Goal: Navigation & Orientation: Find specific page/section

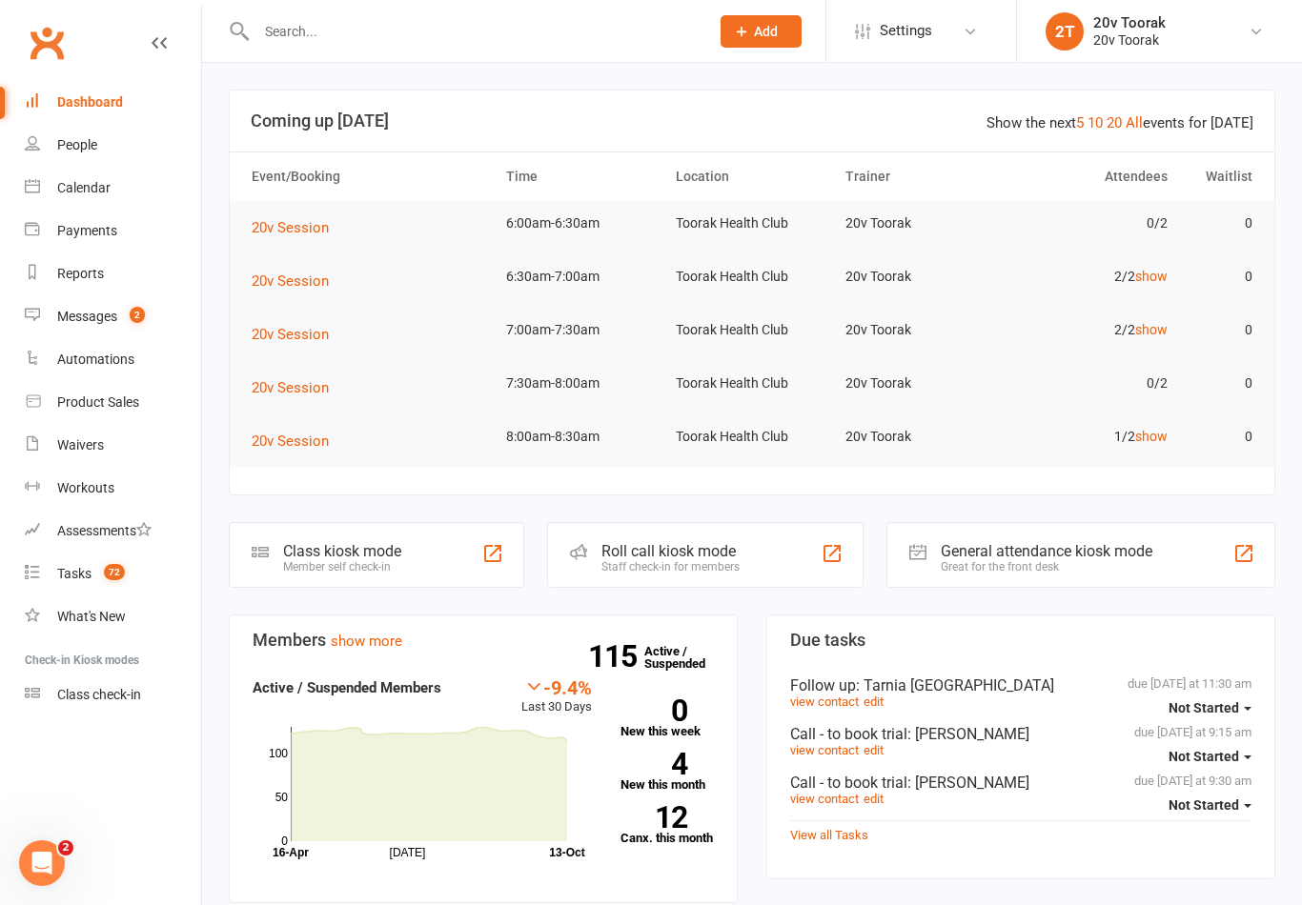
click at [111, 319] on div "Messages" at bounding box center [87, 316] width 60 height 15
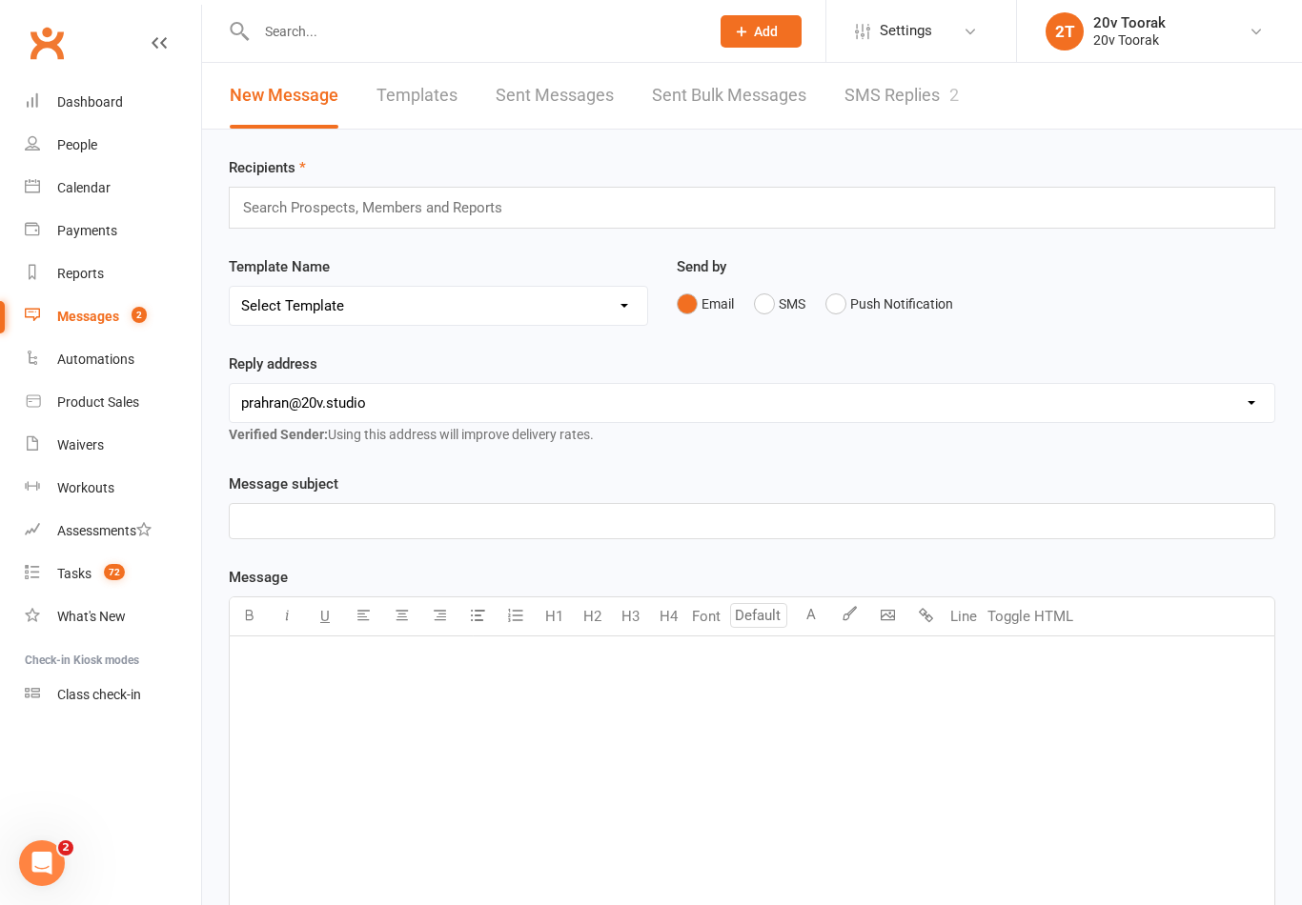
click at [912, 104] on link "SMS Replies 2" at bounding box center [901, 96] width 114 height 66
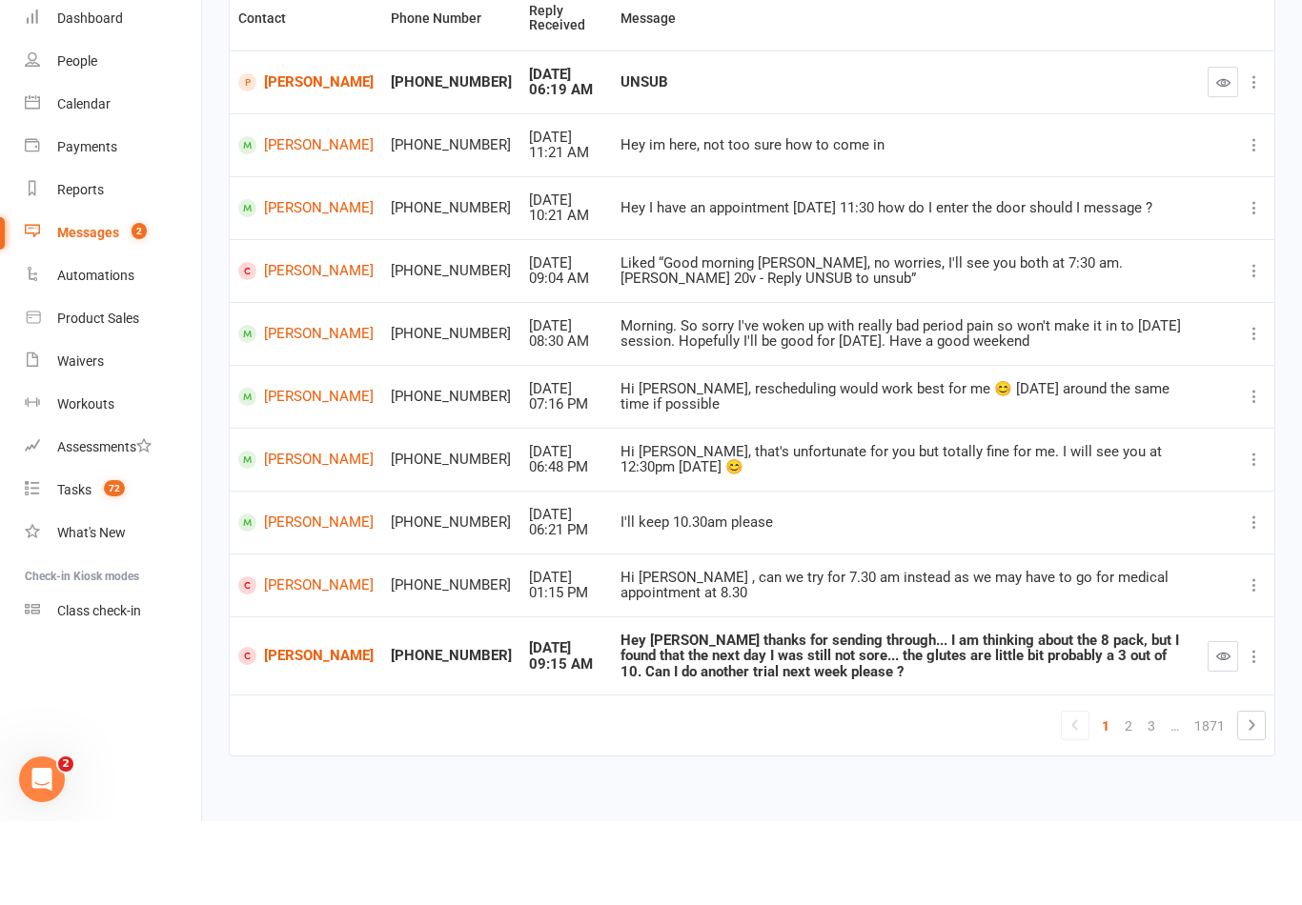
scroll to position [170, 0]
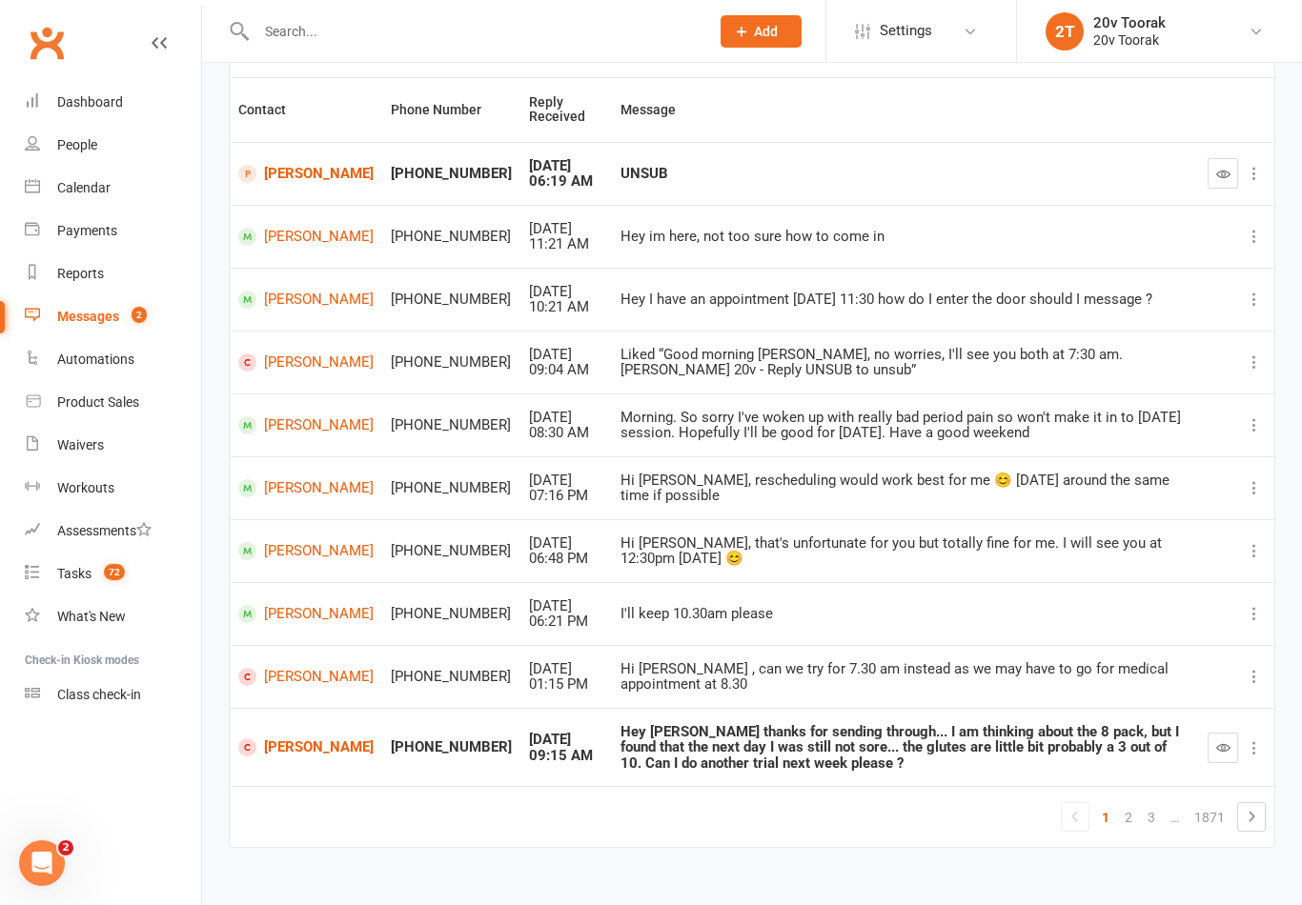
click at [18, 183] on li "Calendar" at bounding box center [100, 188] width 201 height 43
click at [77, 195] on div "Calendar" at bounding box center [83, 187] width 53 height 15
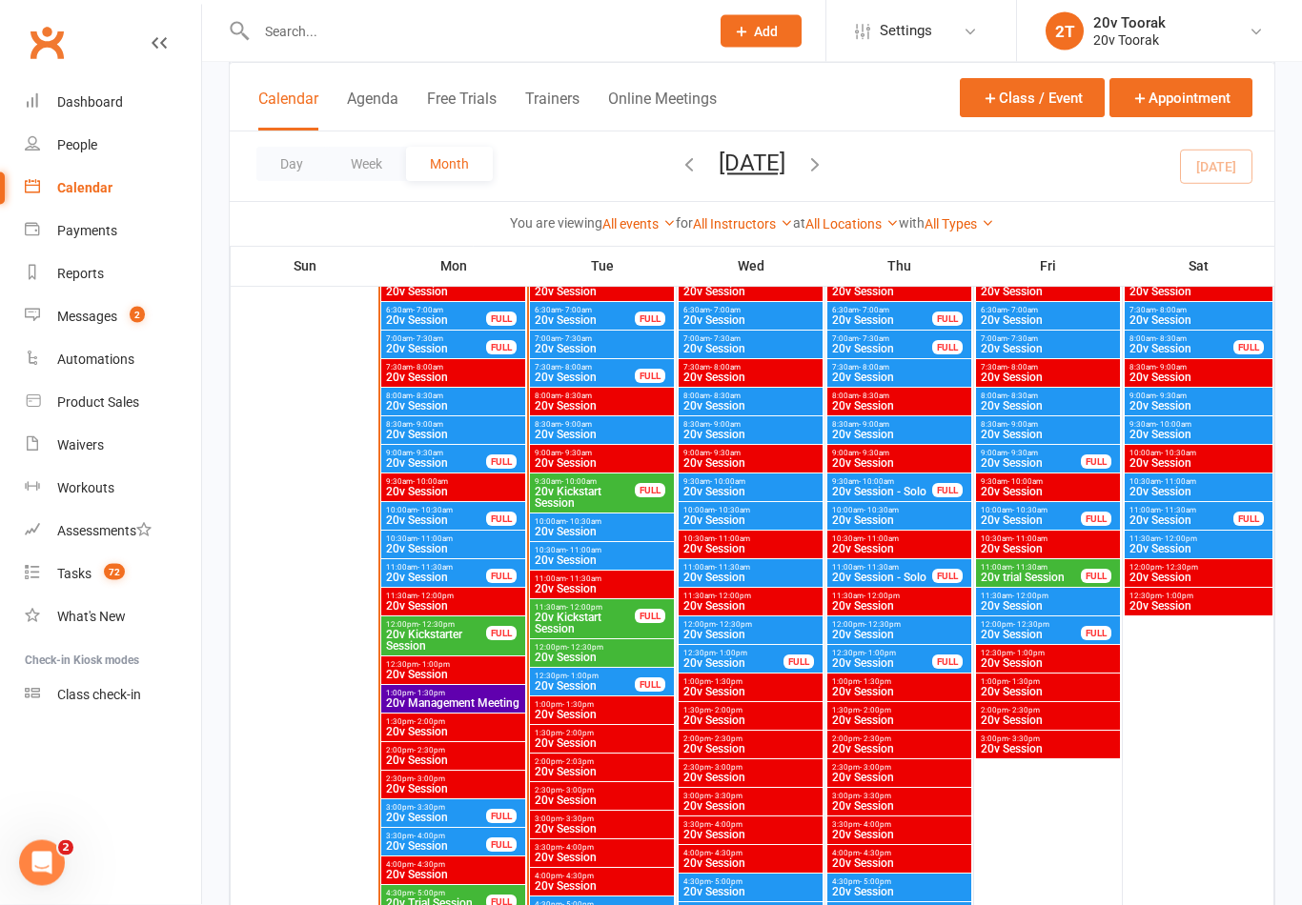
scroll to position [1694, 0]
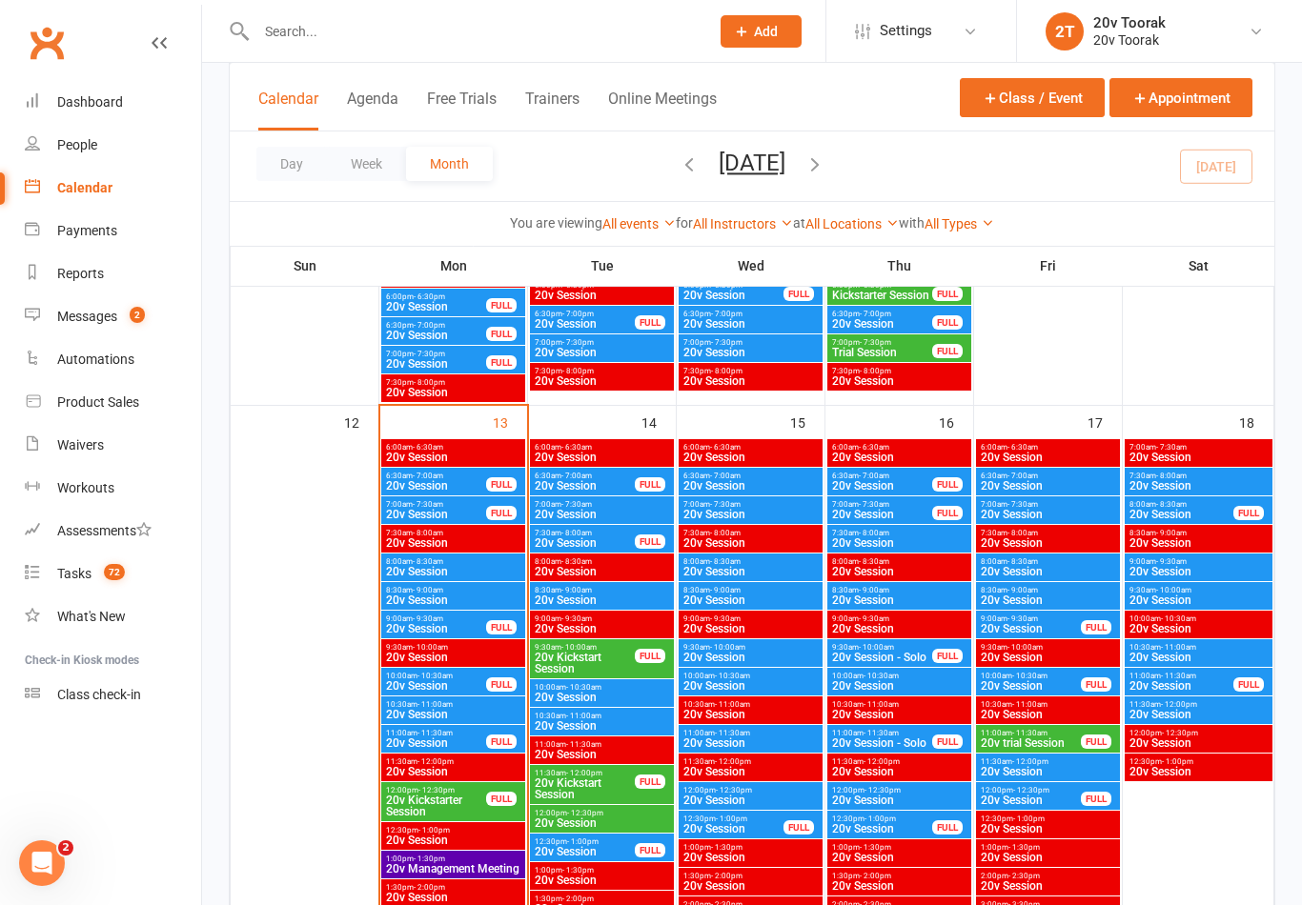
click at [410, 468] on div "6:30am - 7:00am 20v Session FULL" at bounding box center [453, 482] width 144 height 28
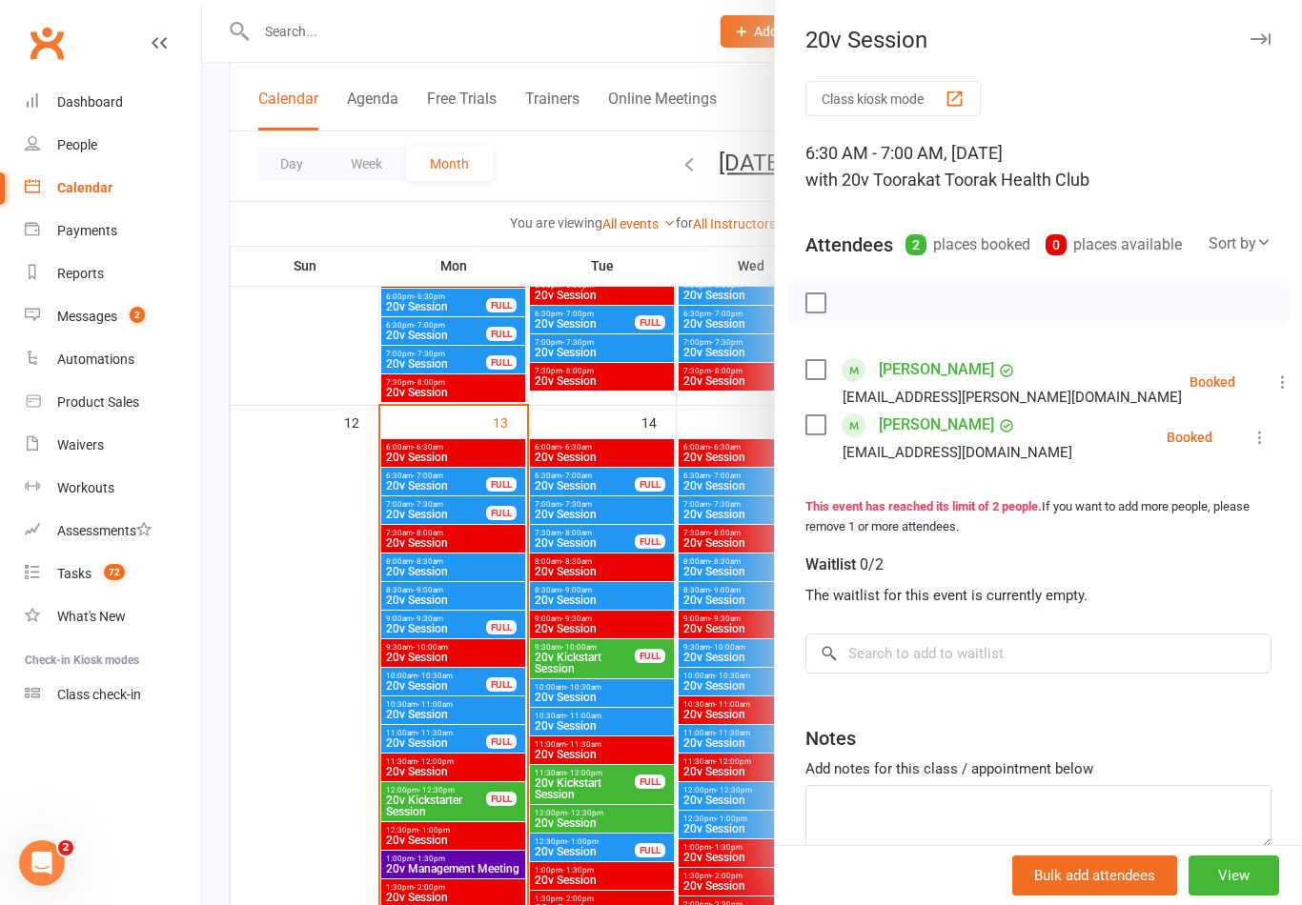
click at [448, 741] on div at bounding box center [752, 452] width 1100 height 905
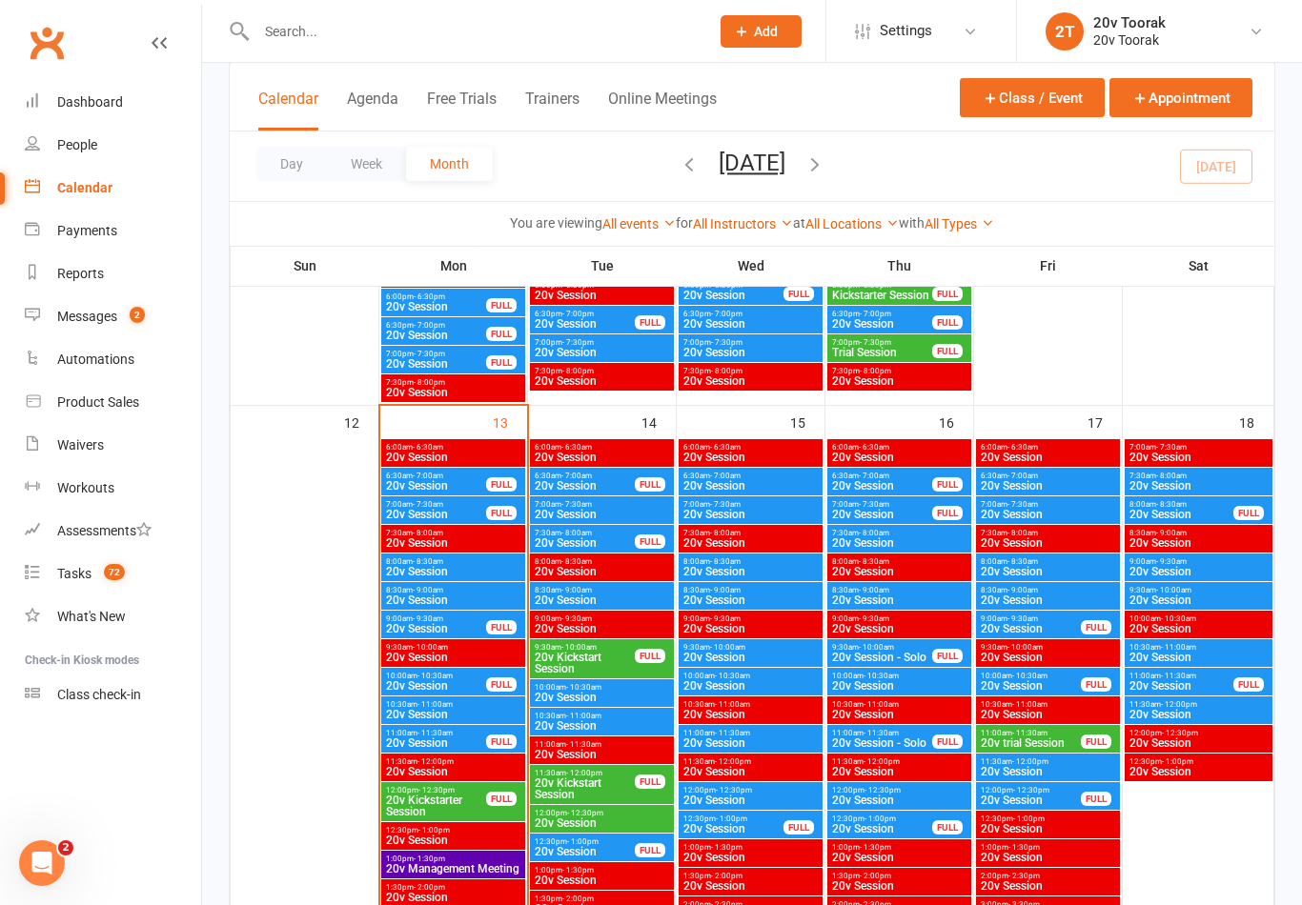
click at [420, 501] on span "- 7:30am" at bounding box center [428, 504] width 30 height 9
